Goal: Information Seeking & Learning: Learn about a topic

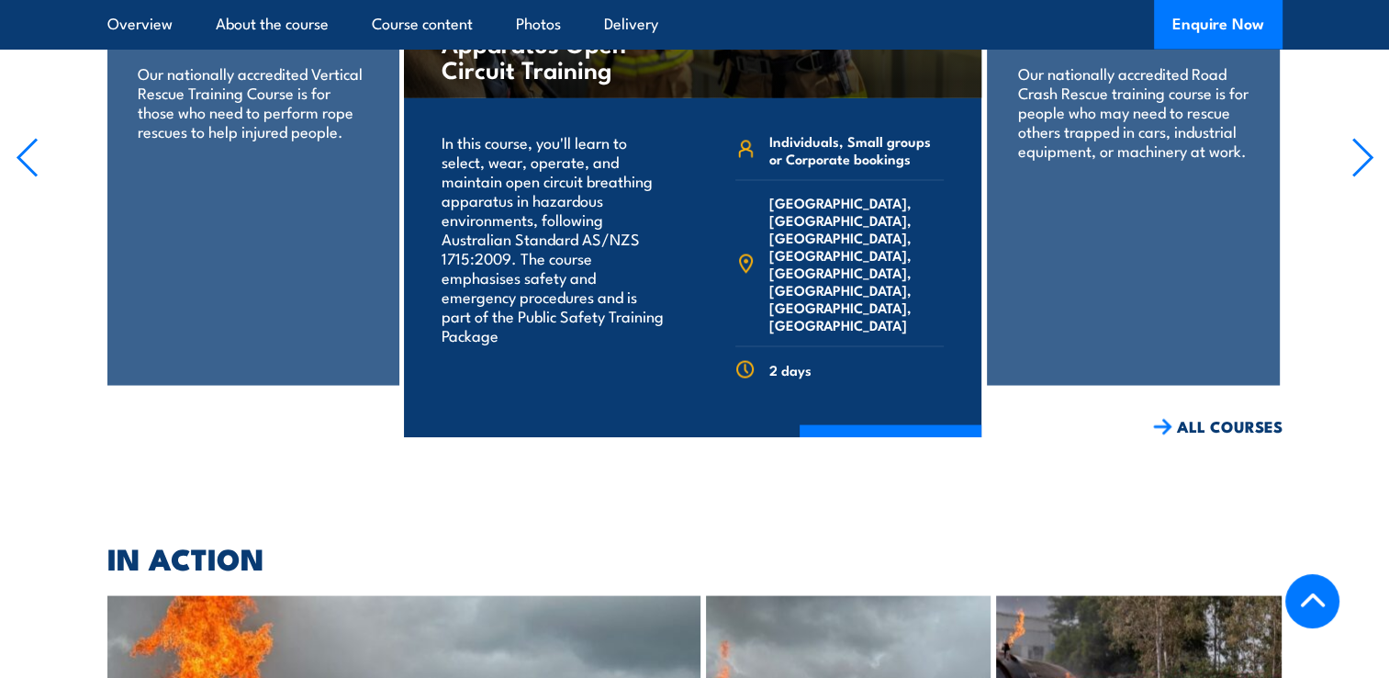
scroll to position [3376, 0]
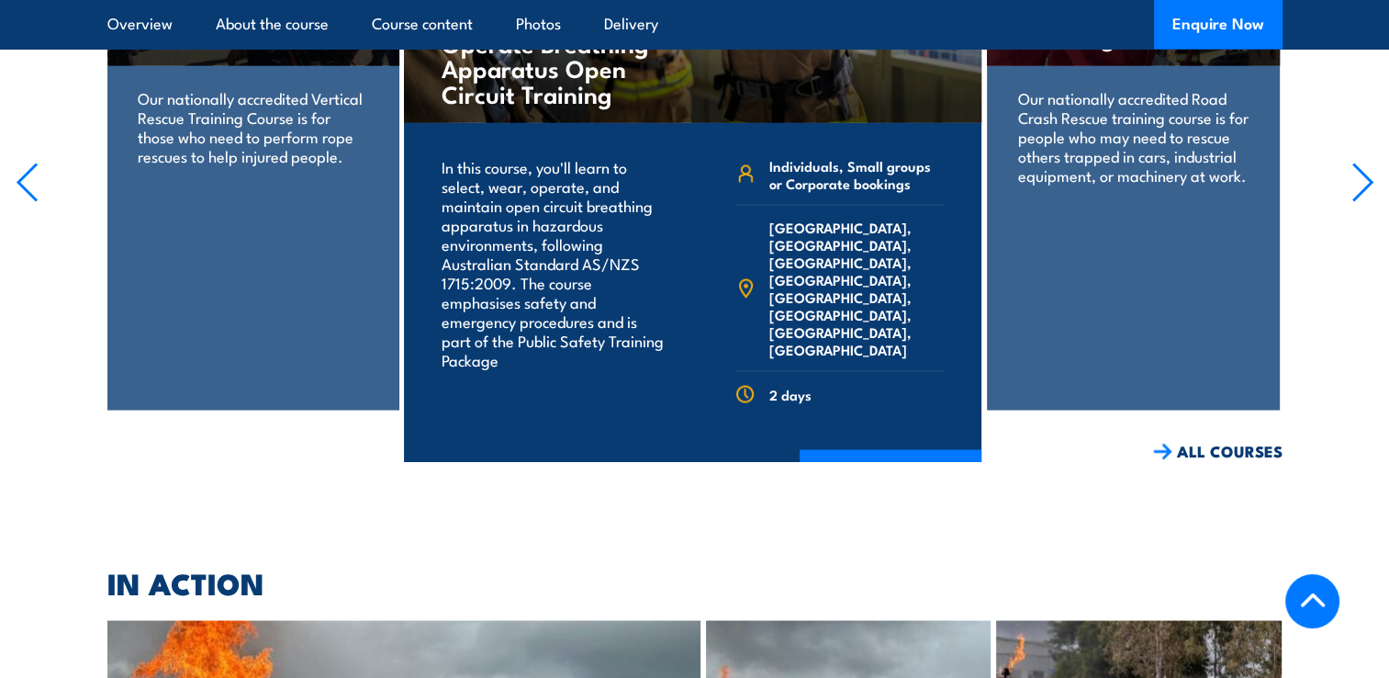
click at [1361, 190] on icon "button" at bounding box center [1362, 182] width 23 height 40
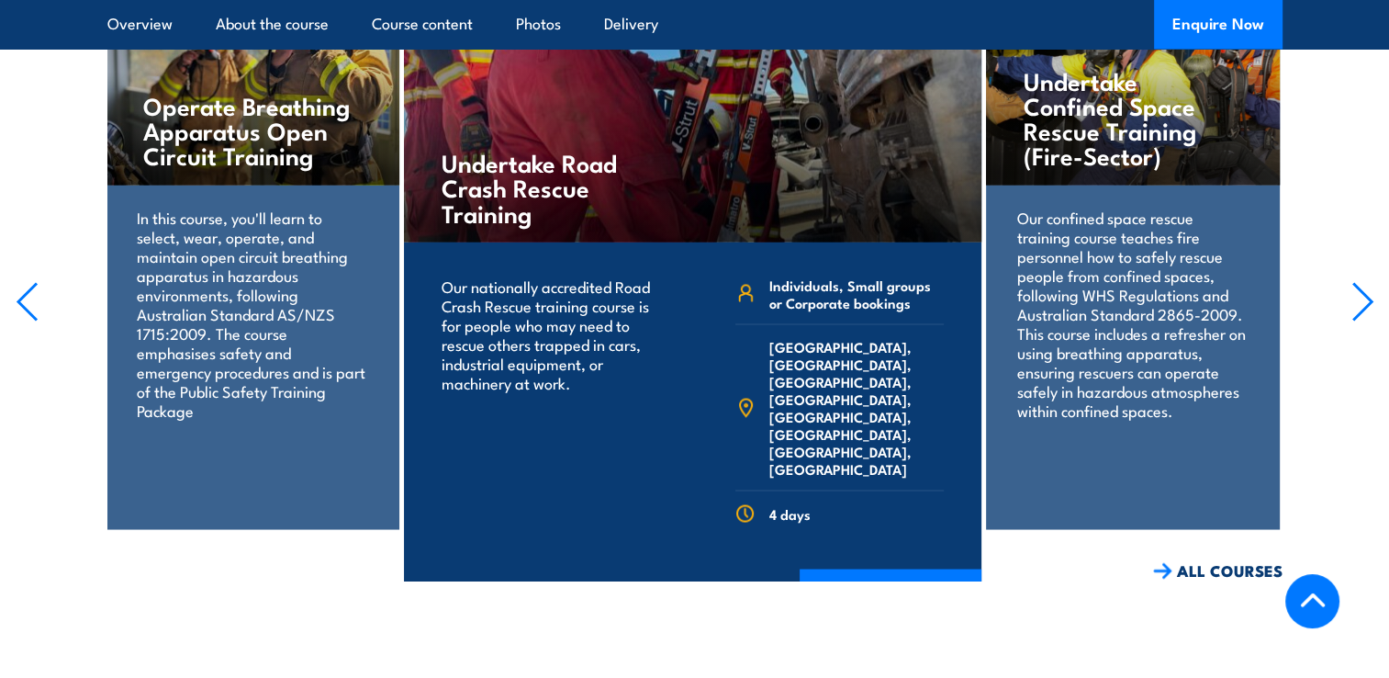
scroll to position [3229, 0]
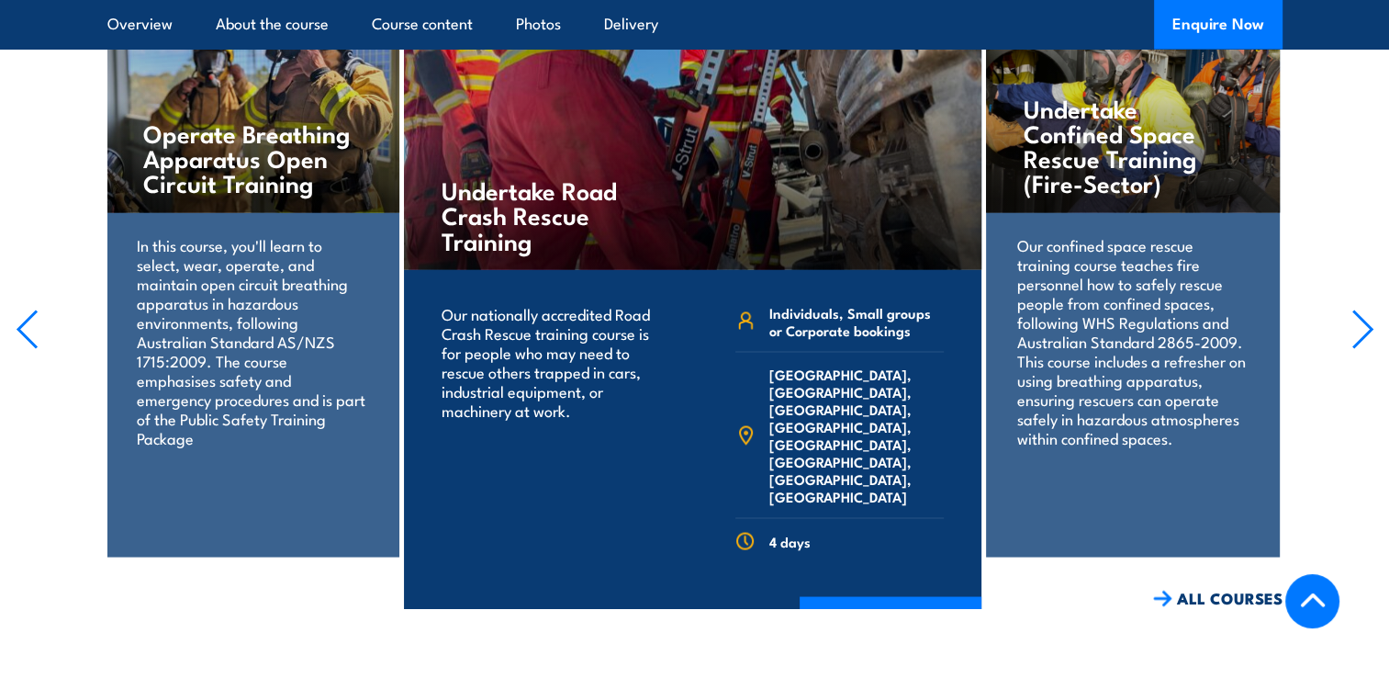
click at [1366, 347] on icon "button" at bounding box center [1362, 328] width 18 height 37
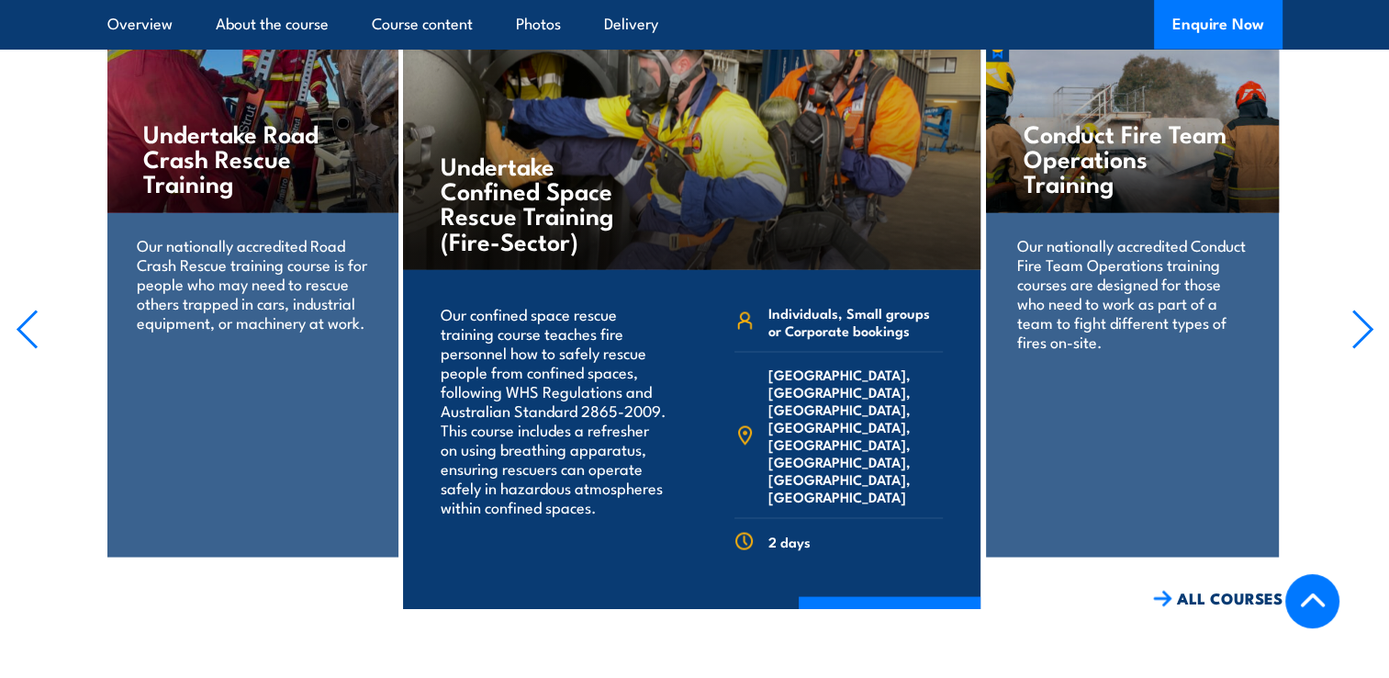
click at [1366, 347] on icon "button" at bounding box center [1362, 328] width 18 height 37
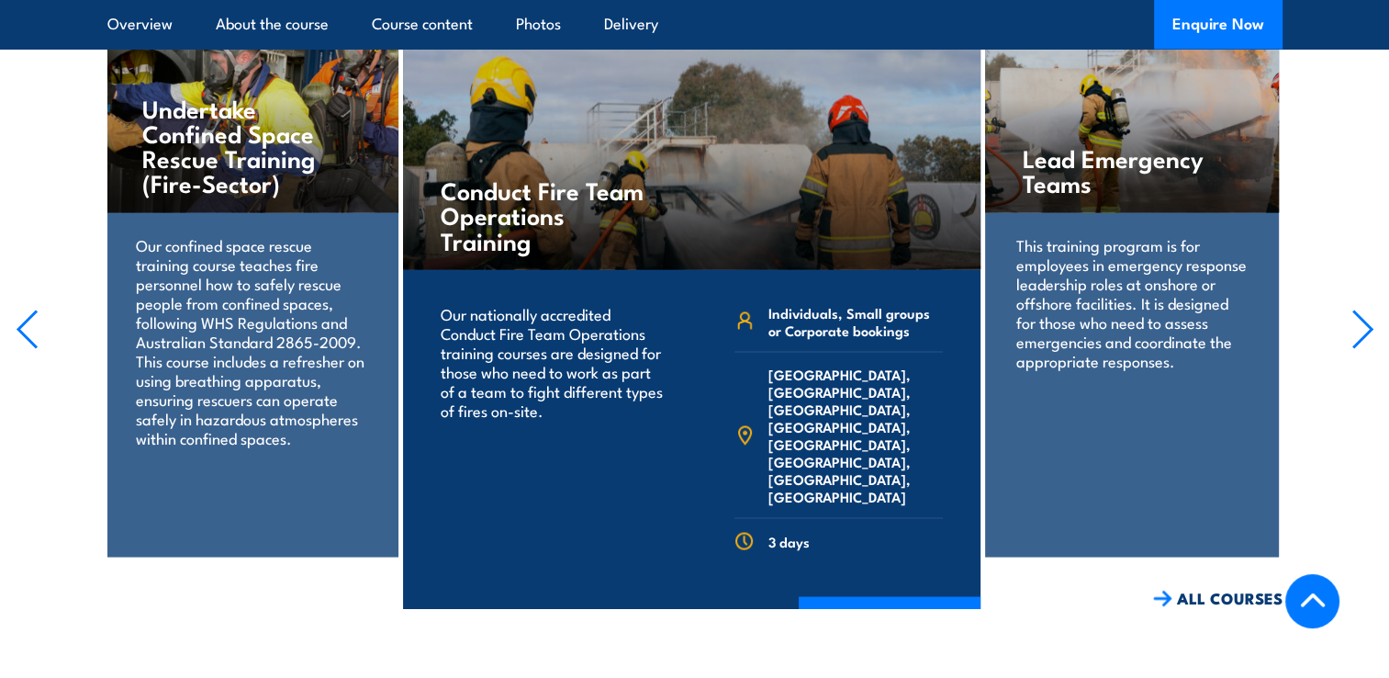
click at [1366, 347] on icon "button" at bounding box center [1362, 328] width 18 height 37
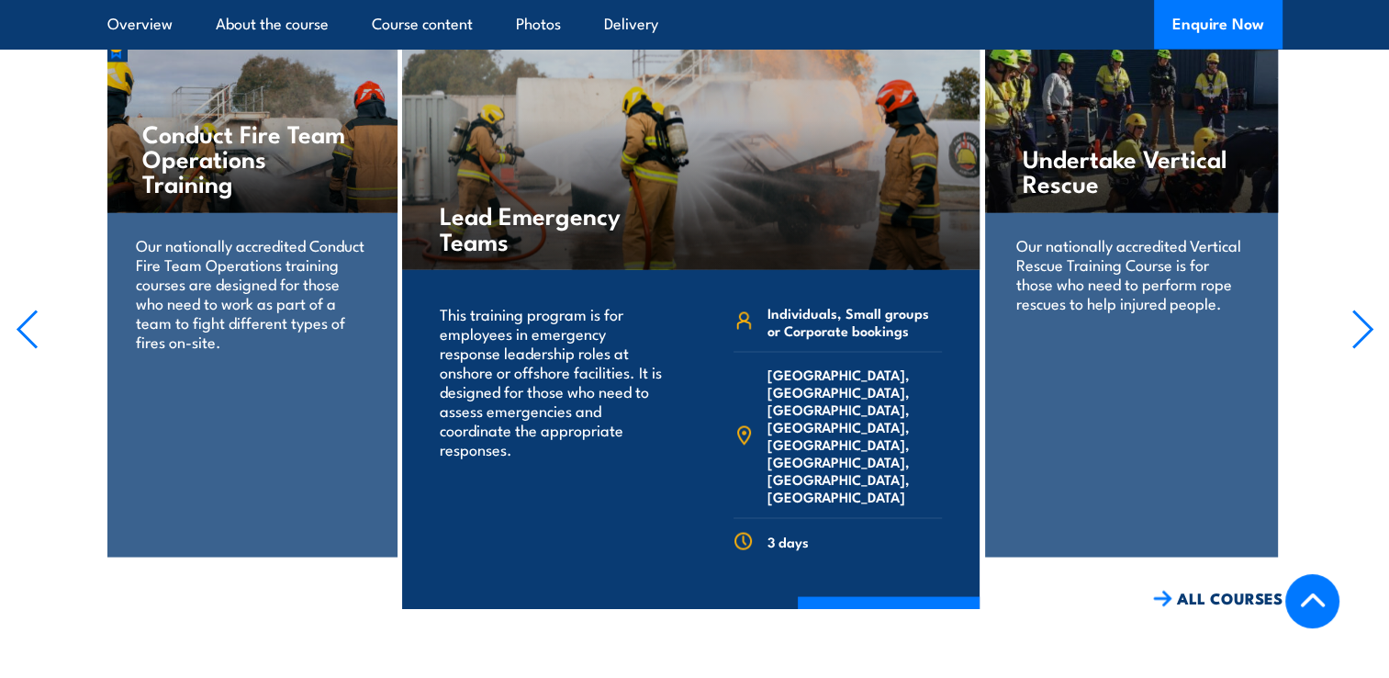
click at [1366, 347] on icon "button" at bounding box center [1362, 328] width 18 height 37
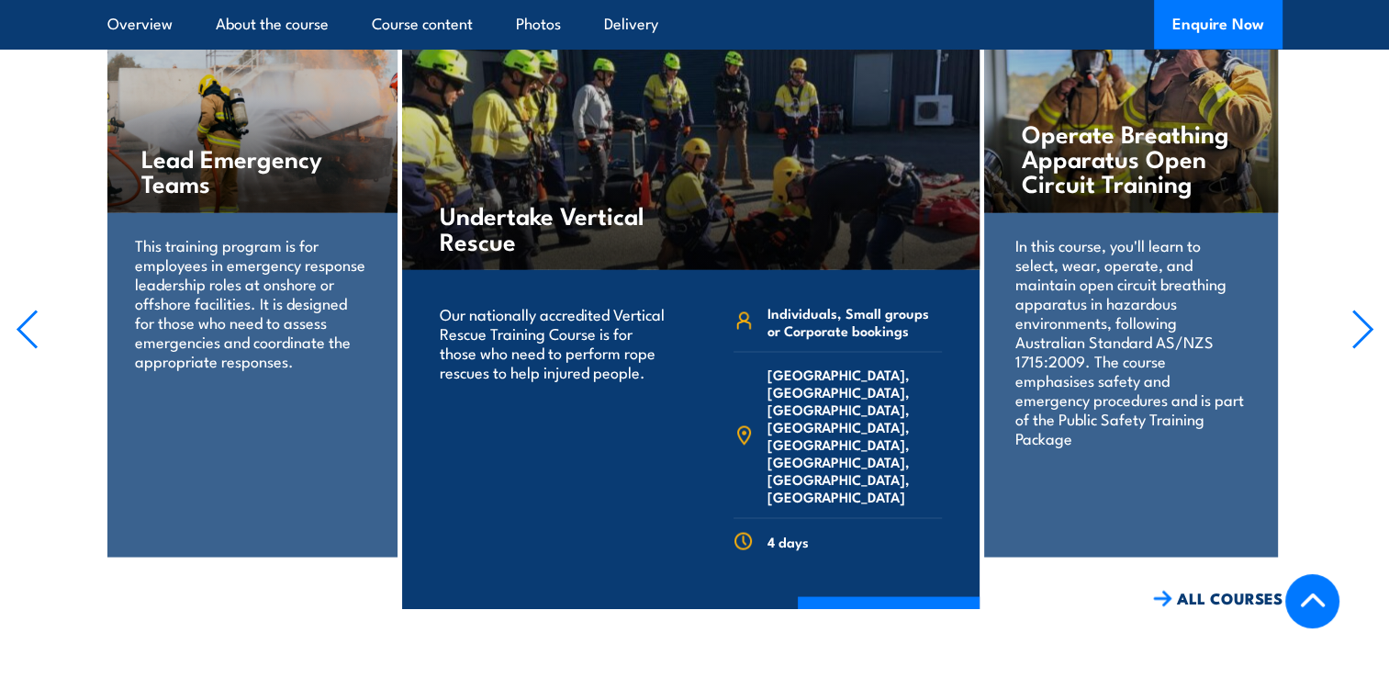
click at [1366, 347] on icon "button" at bounding box center [1362, 328] width 18 height 37
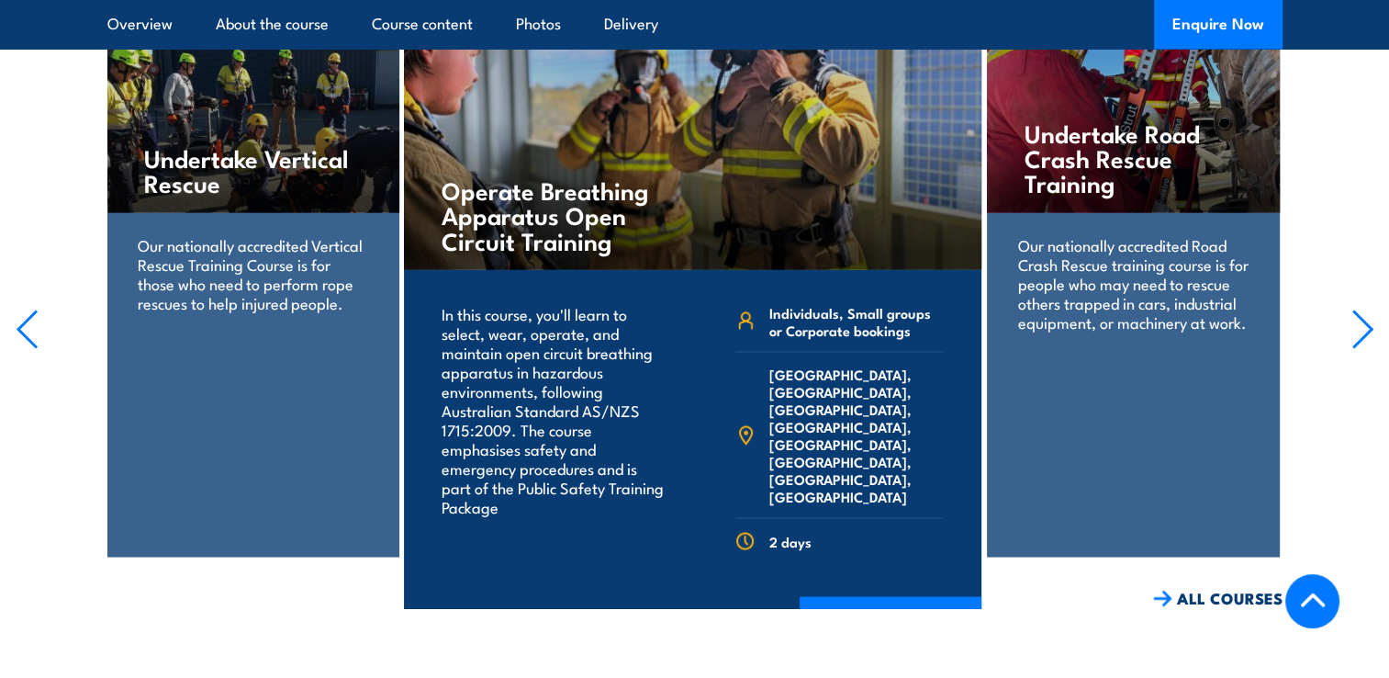
click at [1366, 347] on icon "button" at bounding box center [1362, 328] width 18 height 37
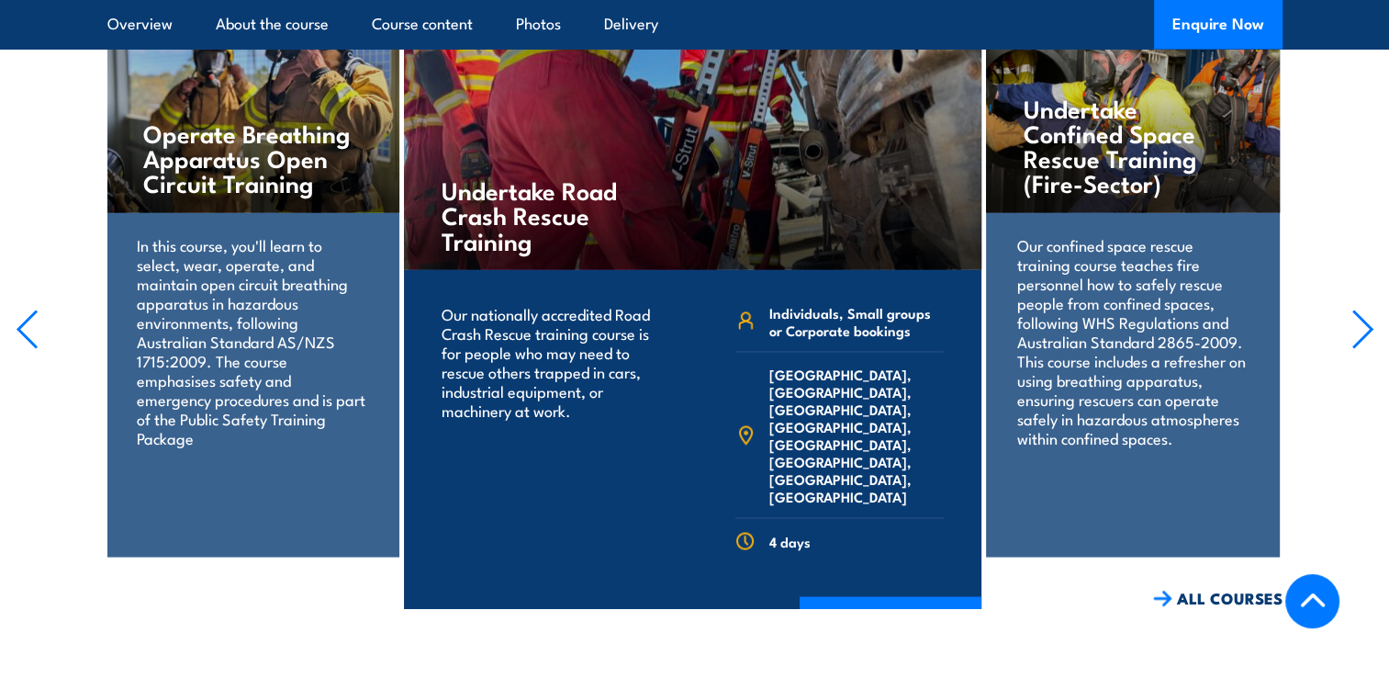
click at [1366, 347] on icon "button" at bounding box center [1362, 328] width 18 height 37
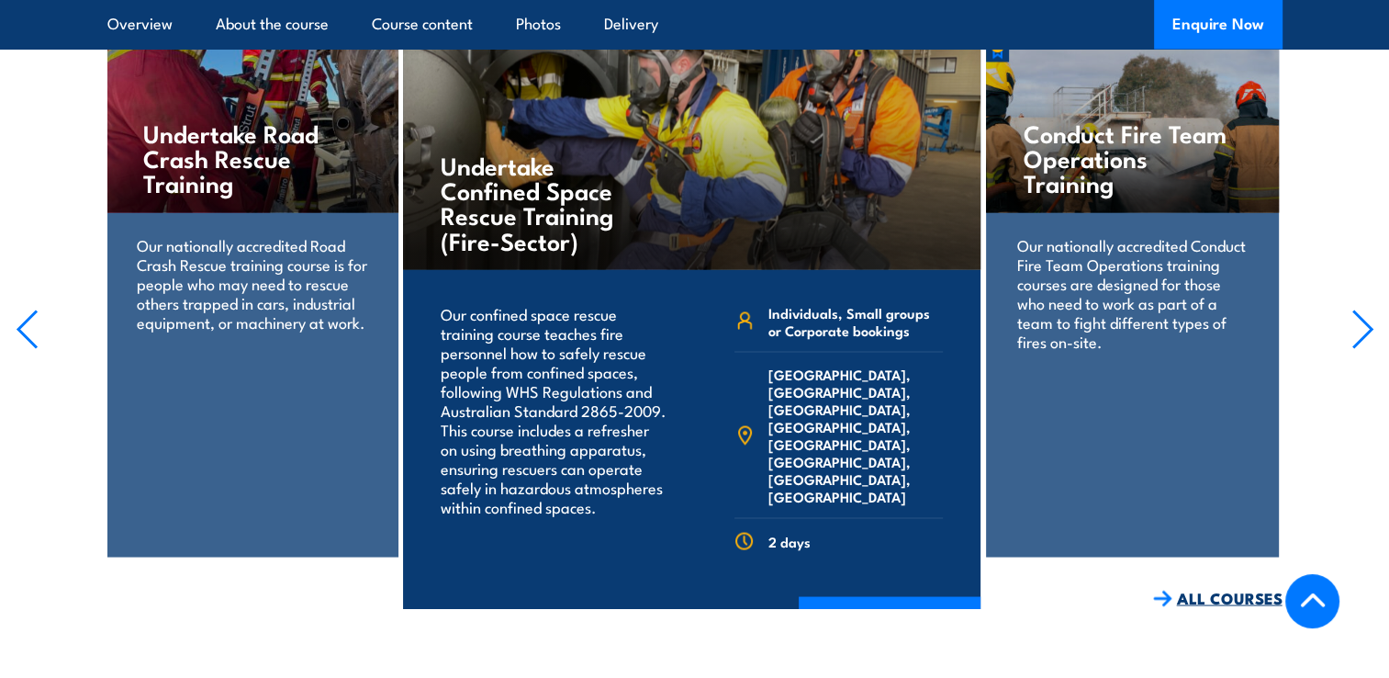
click at [1215, 608] on link "ALL COURSES" at bounding box center [1217, 597] width 129 height 21
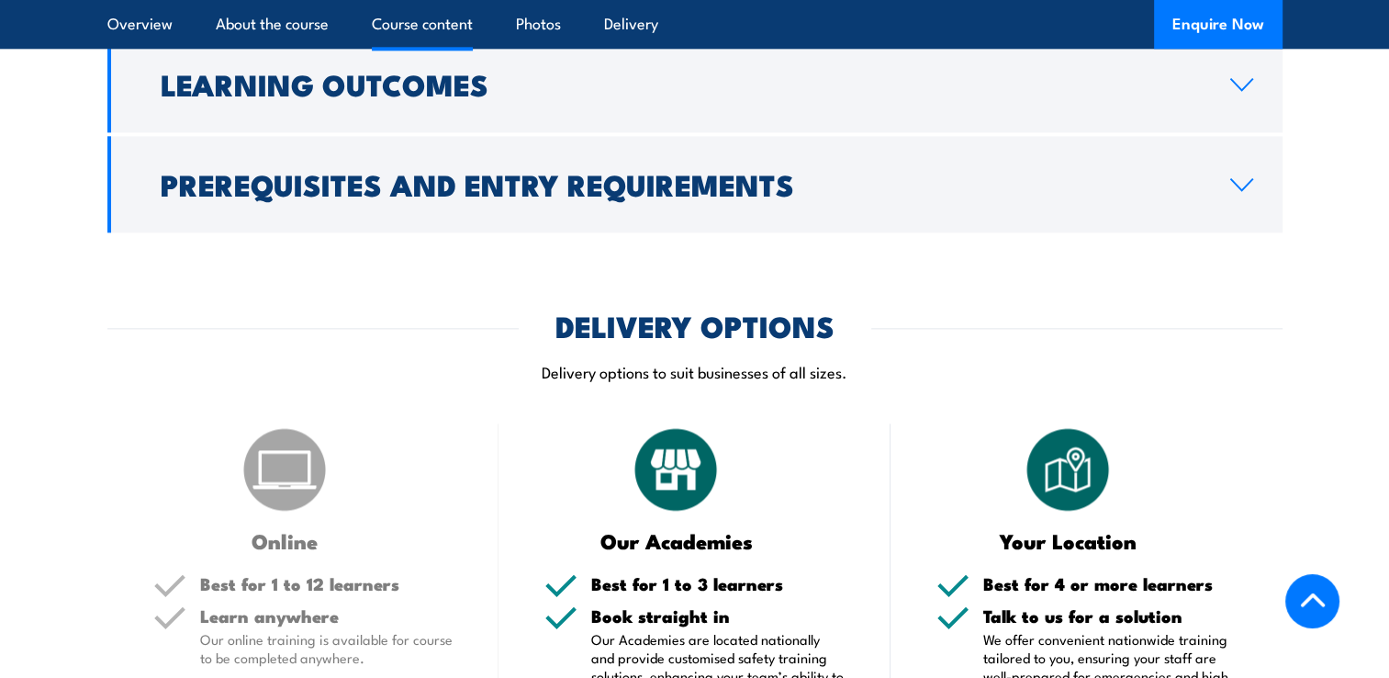
scroll to position [2227, 0]
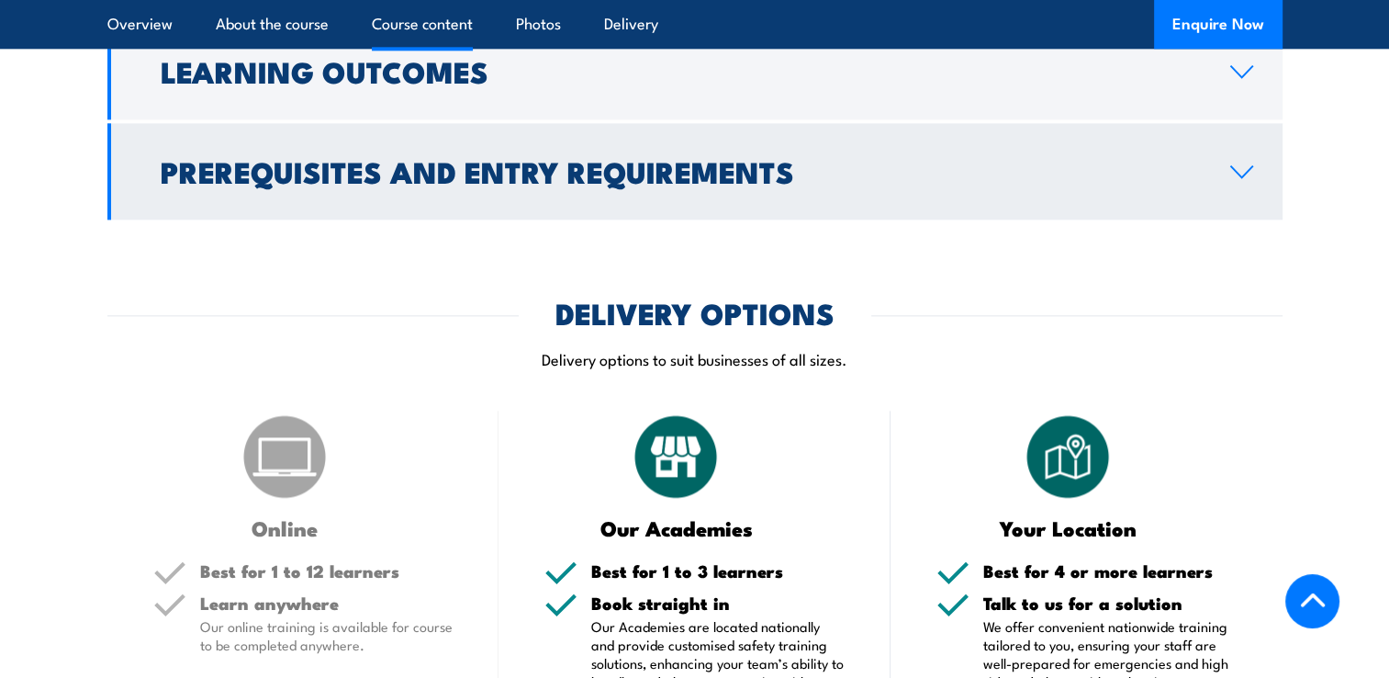
click at [1238, 219] on link "Prerequisites and Entry Requirements" at bounding box center [694, 171] width 1175 height 96
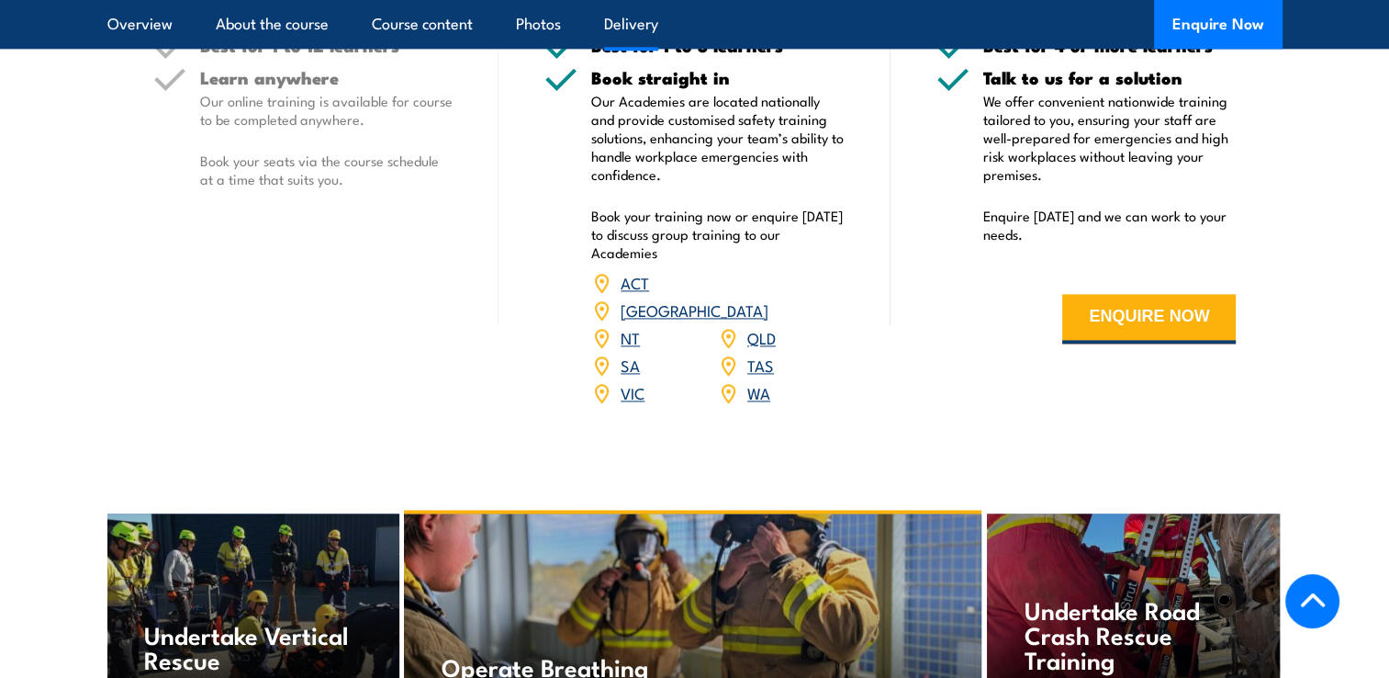
scroll to position [2655, 0]
